Goal: Transaction & Acquisition: Purchase product/service

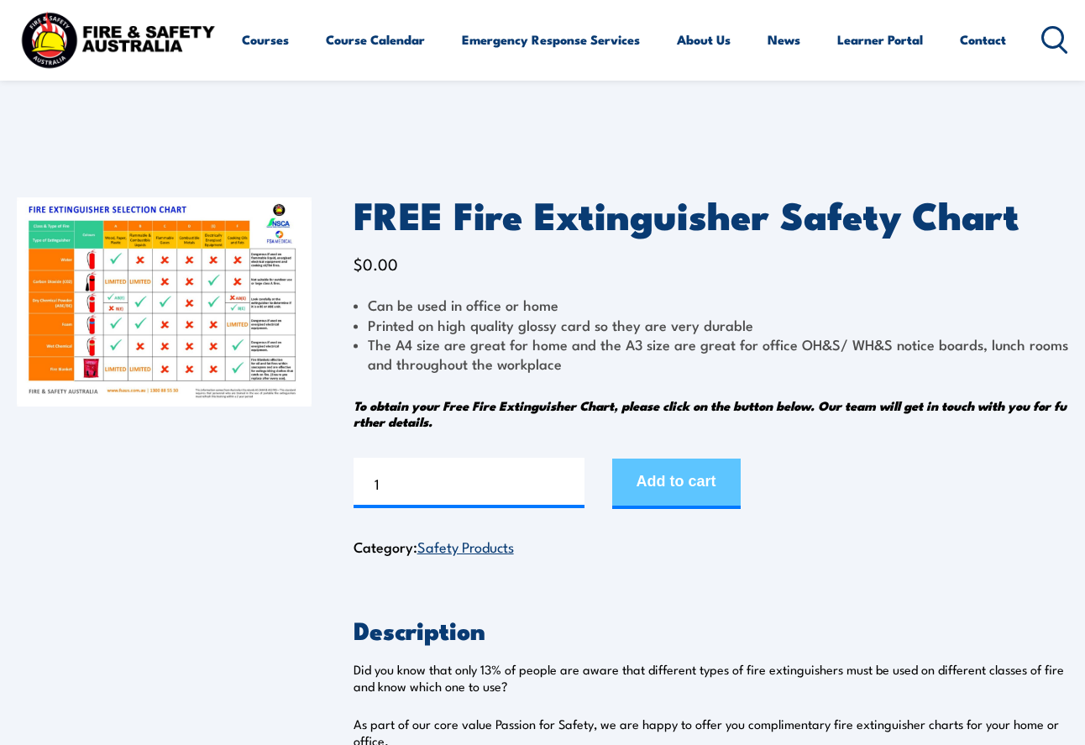
click at [690, 479] on button "Add to cart" at bounding box center [676, 484] width 129 height 50
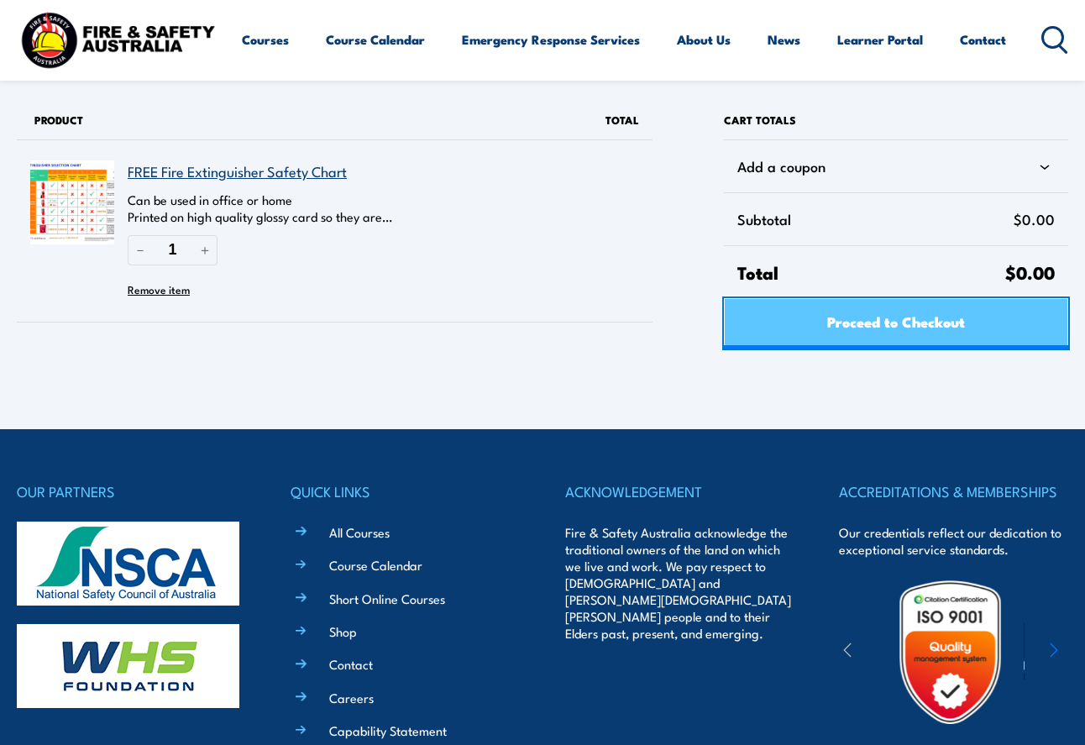
click at [855, 322] on span "Proceed to Checkout" at bounding box center [896, 321] width 138 height 45
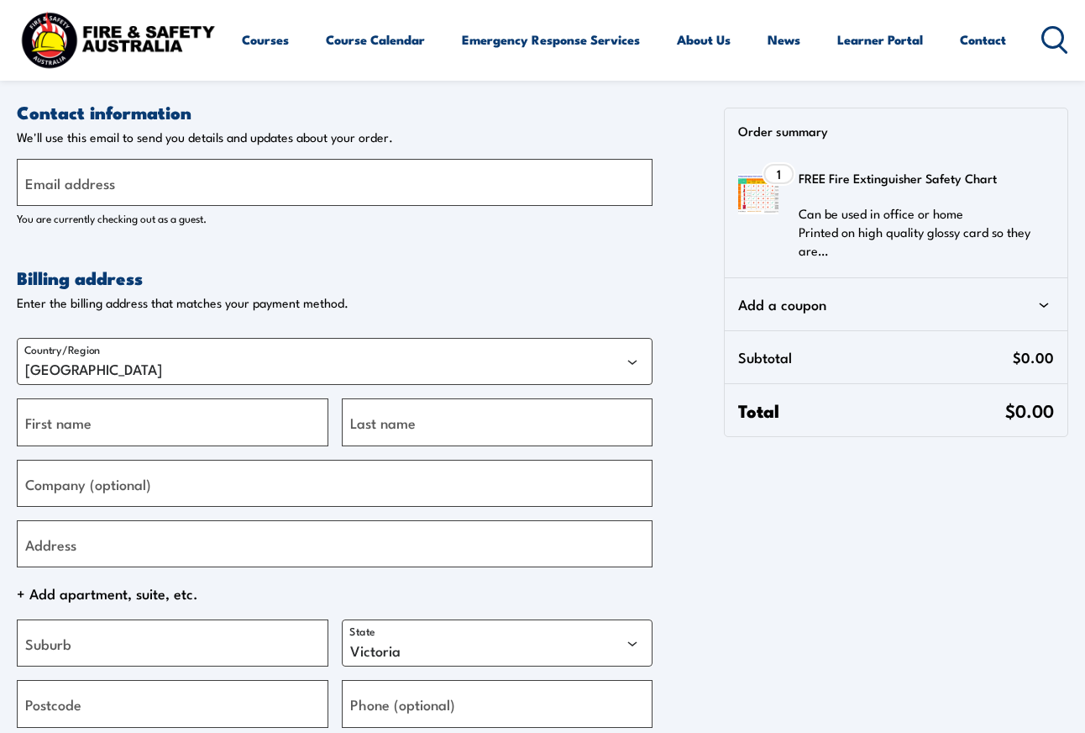
select select "VIC"
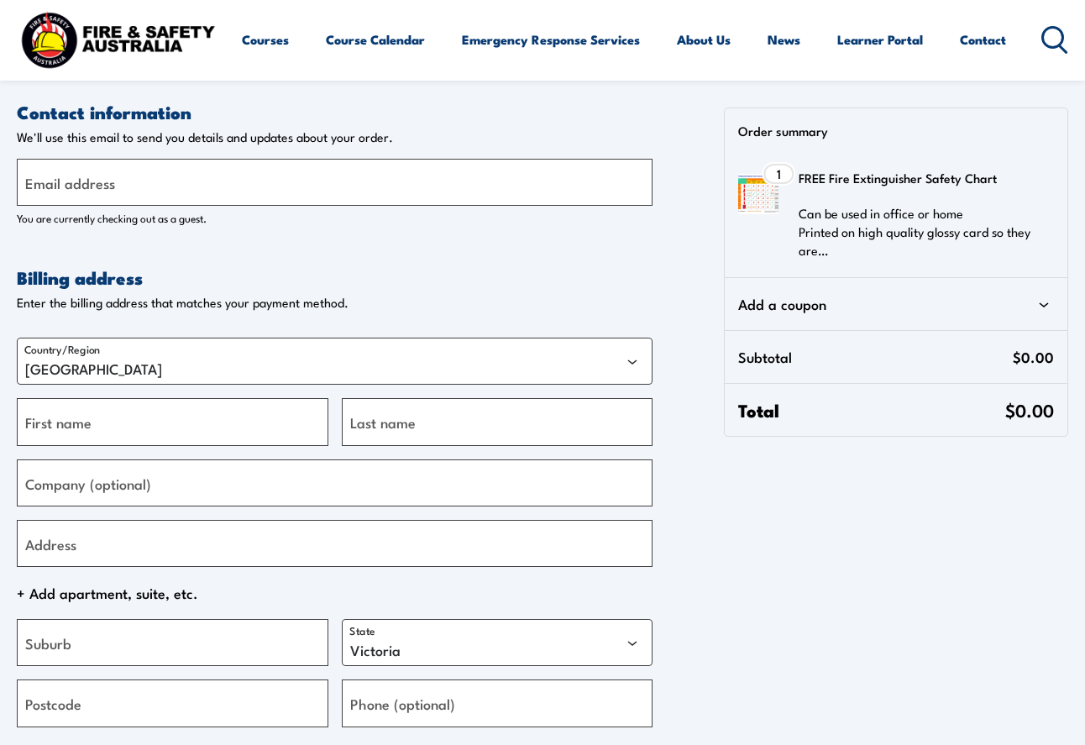
click at [47, 185] on label "Email address" at bounding box center [70, 182] width 90 height 23
click at [47, 185] on input "Email address" at bounding box center [335, 182] width 636 height 47
type input "[EMAIL_ADDRESS][DOMAIN_NAME]"
click at [47, 435] on input "First name" at bounding box center [173, 421] width 312 height 47
type input "[PERSON_NAME]"
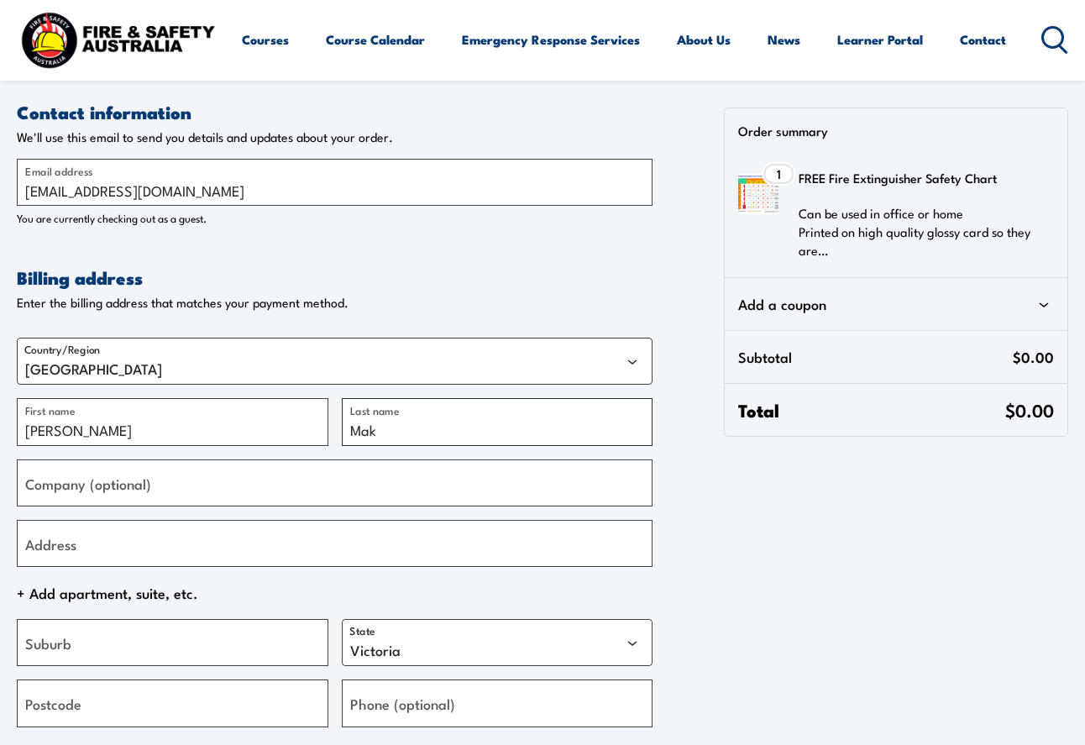
type input "Mak"
click at [58, 494] on label "Company (optional)" at bounding box center [88, 482] width 126 height 23
click at [58, 494] on input "Company (optional)" at bounding box center [335, 483] width 636 height 47
type input "Coastal Laundries"
click at [59, 547] on label "Address" at bounding box center [50, 543] width 51 height 23
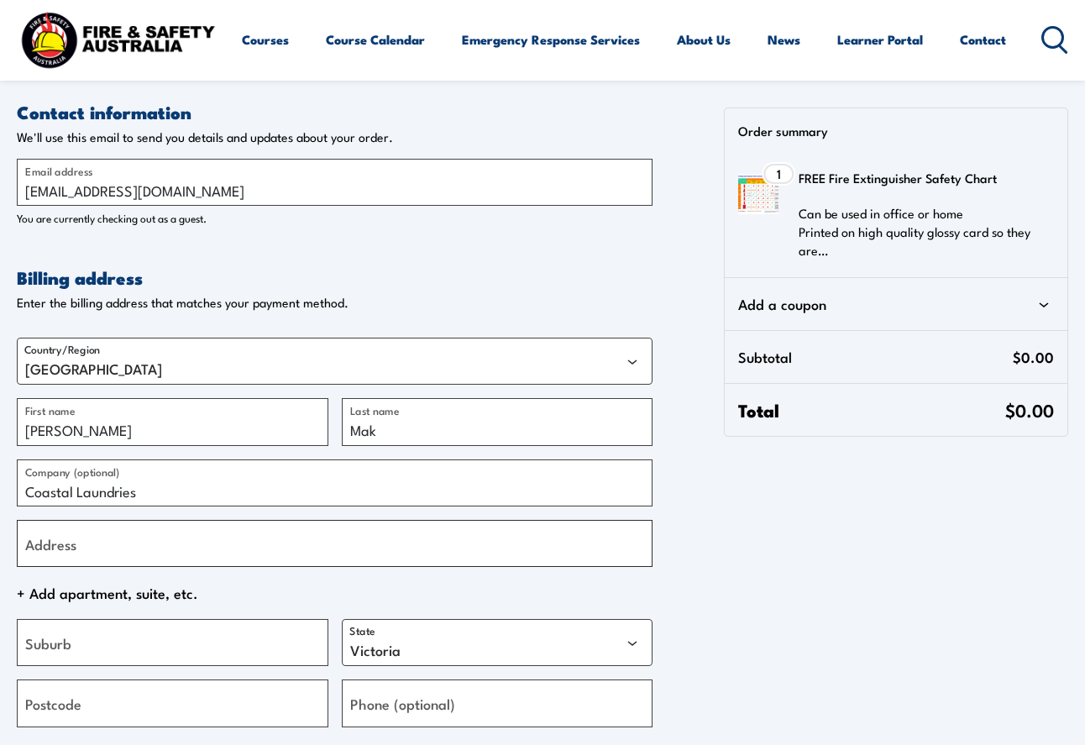
click at [59, 547] on input "Address" at bounding box center [335, 543] width 636 height 47
click at [80, 546] on input "Level [STREET_ADDRESS]" at bounding box center [335, 543] width 636 height 47
click at [133, 552] on input "[STREET_ADDRESS]" at bounding box center [335, 543] width 636 height 47
click at [234, 554] on input "[STREET_ADDRESS]" at bounding box center [335, 543] width 636 height 47
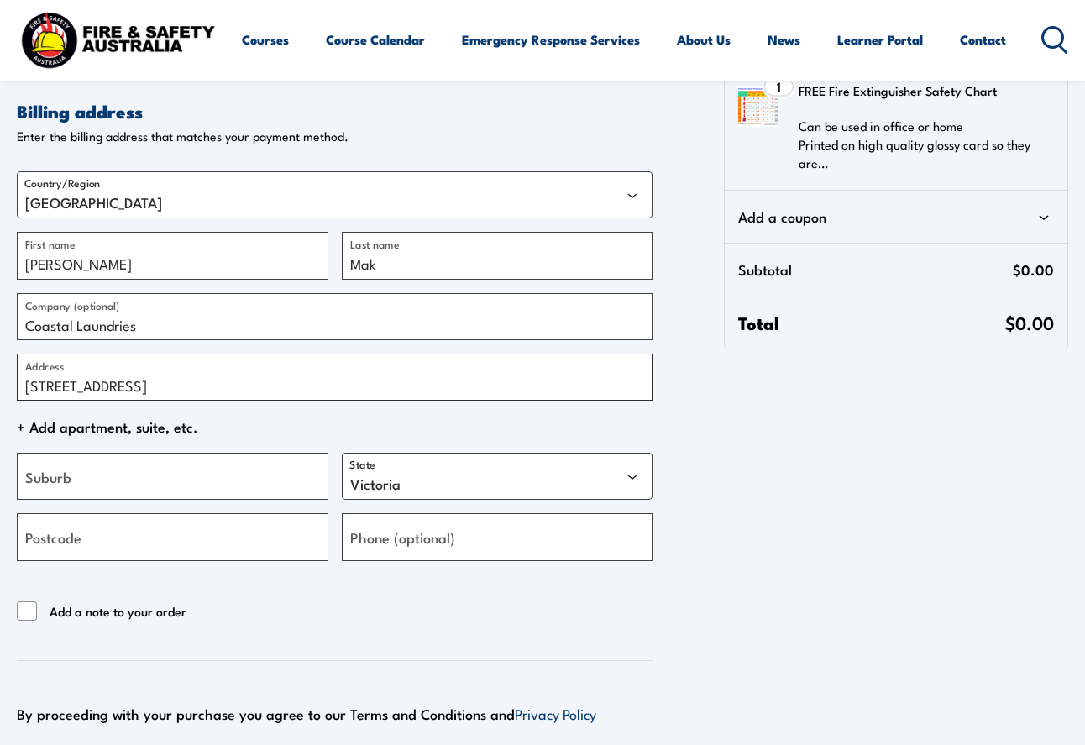
scroll to position [181, 0]
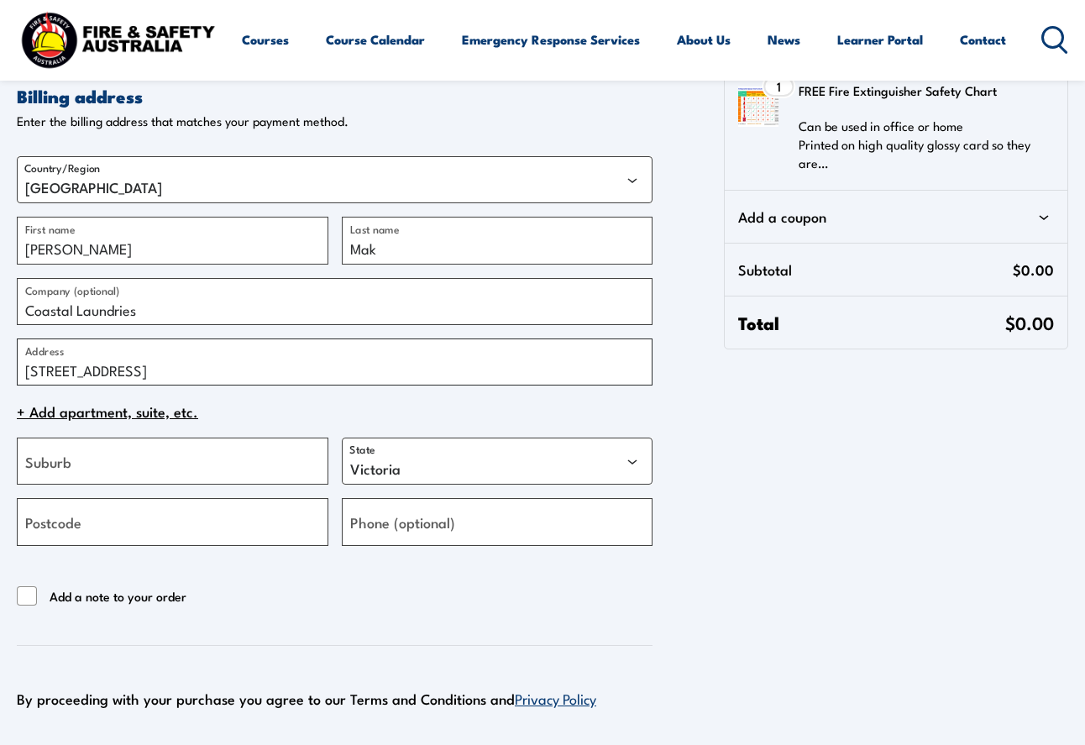
type input "[STREET_ADDRESS]"
click at [134, 412] on span "+ Add apartment, suite, etc." at bounding box center [335, 411] width 636 height 25
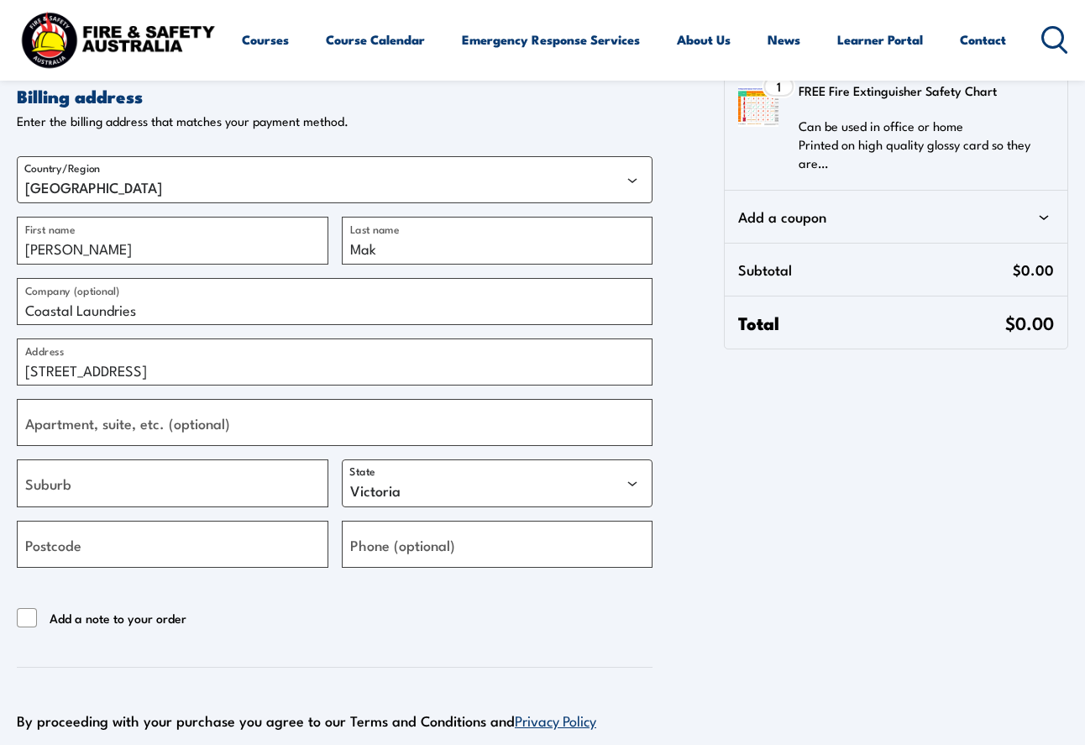
click at [55, 429] on label "Apartment, suite, etc. (optional)" at bounding box center [127, 423] width 205 height 23
click at [55, 429] on input "Apartment, suite, etc. (optional)" at bounding box center [335, 422] width 636 height 47
type input "Level 1"
click at [71, 481] on label "Suburb" at bounding box center [48, 483] width 46 height 23
click at [71, 481] on input "Suburb" at bounding box center [173, 483] width 312 height 47
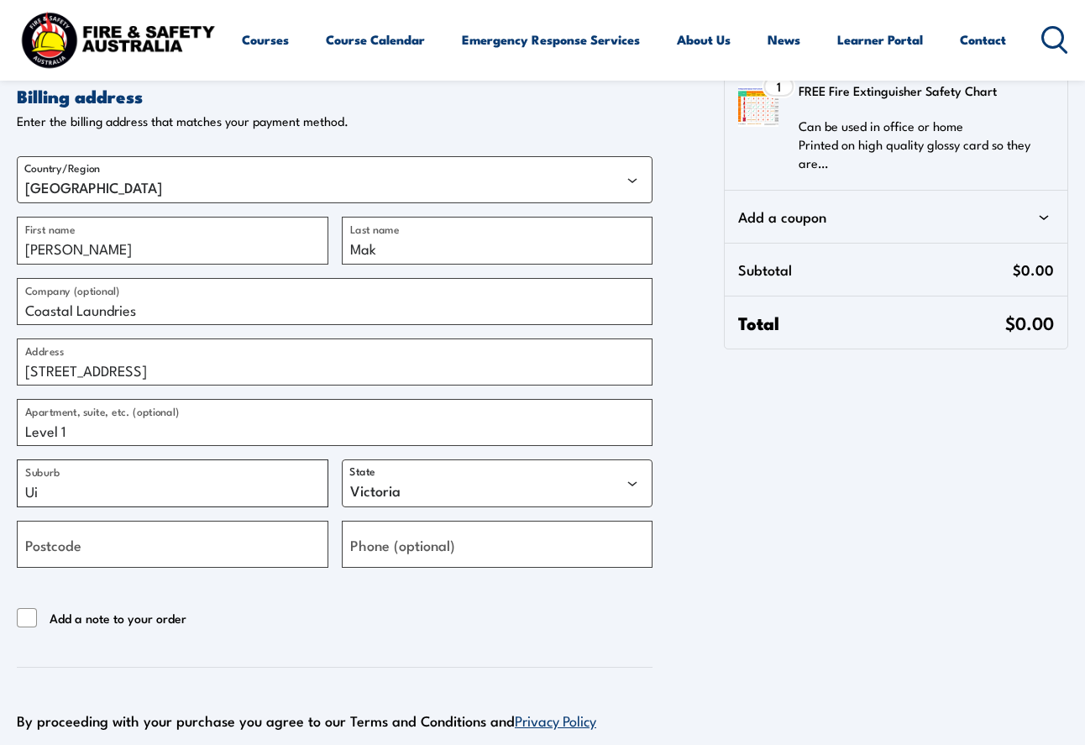
type input "U"
click at [36, 492] on input "[GEOGRAPHIC_DATA]" at bounding box center [173, 483] width 312 height 47
type input "[GEOGRAPHIC_DATA]"
click at [433, 490] on select "[GEOGRAPHIC_DATA] [GEOGRAPHIC_DATA] [GEOGRAPHIC_DATA] [GEOGRAPHIC_DATA] [GEOGRA…" at bounding box center [498, 483] width 312 height 47
select select "[GEOGRAPHIC_DATA]"
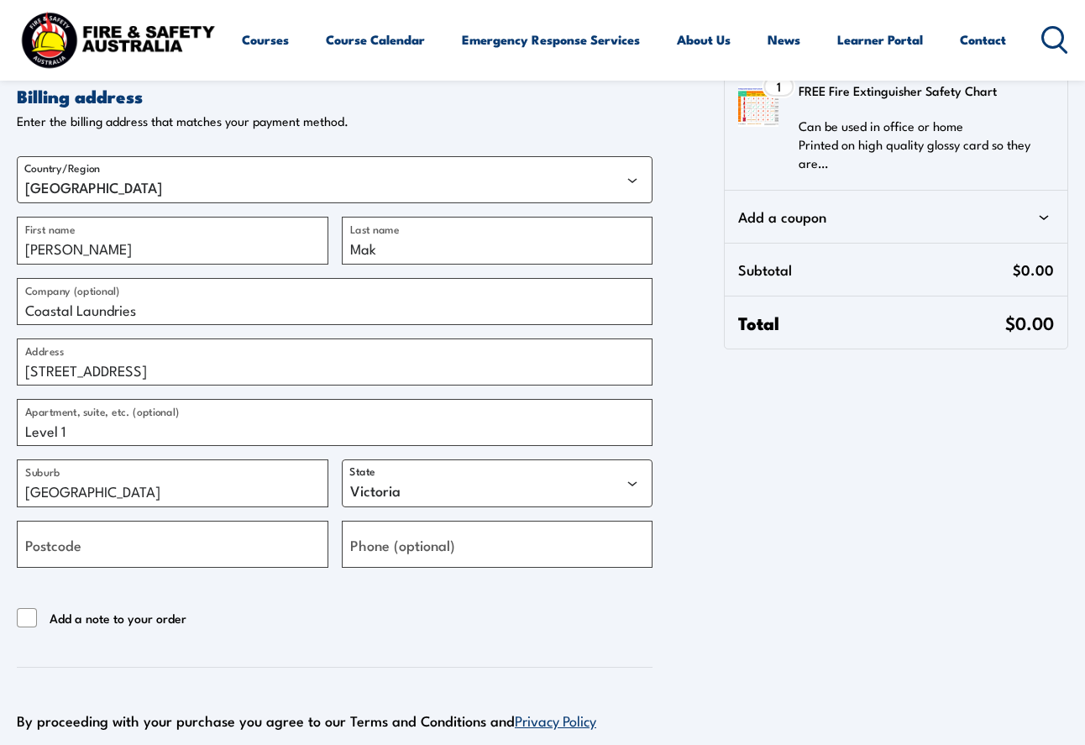
click at [71, 548] on label "Postcode" at bounding box center [53, 544] width 56 height 23
click at [71, 548] on input "Postcode" at bounding box center [173, 544] width 312 height 47
type input "2257"
click at [228, 638] on form "Contact information Contact information We'll use this email to send you detail…" at bounding box center [335, 371] width 636 height 905
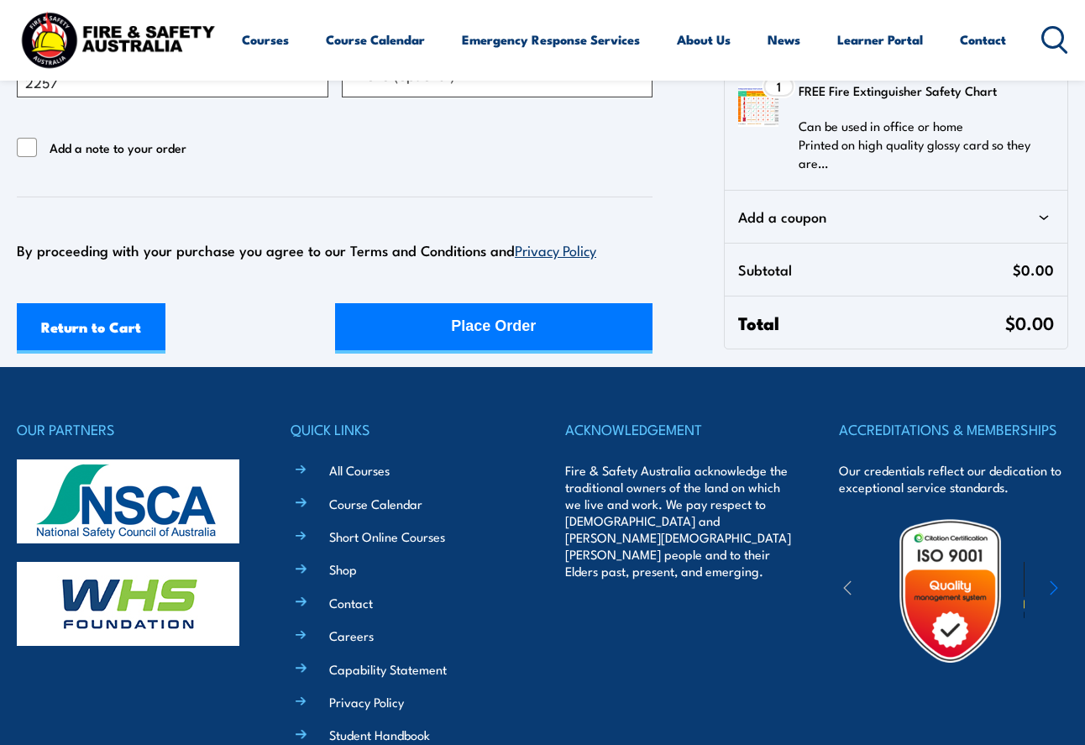
scroll to position [654, 0]
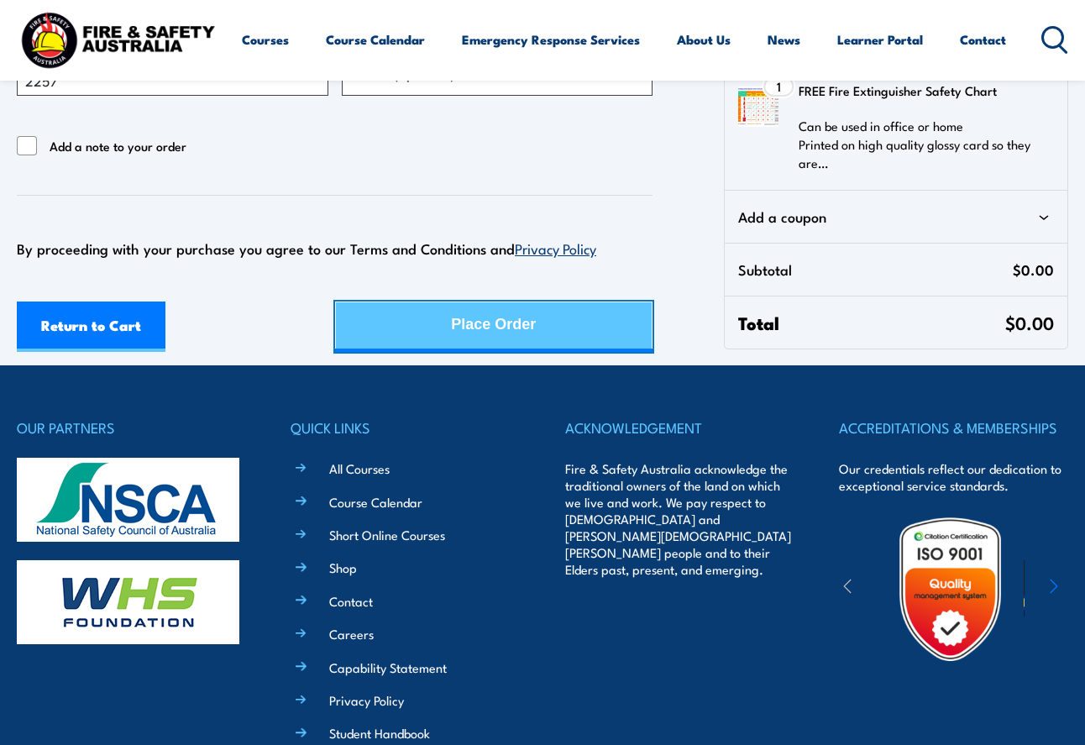
click at [517, 328] on div "Place Order" at bounding box center [493, 324] width 85 height 45
